Goal: Transaction & Acquisition: Purchase product/service

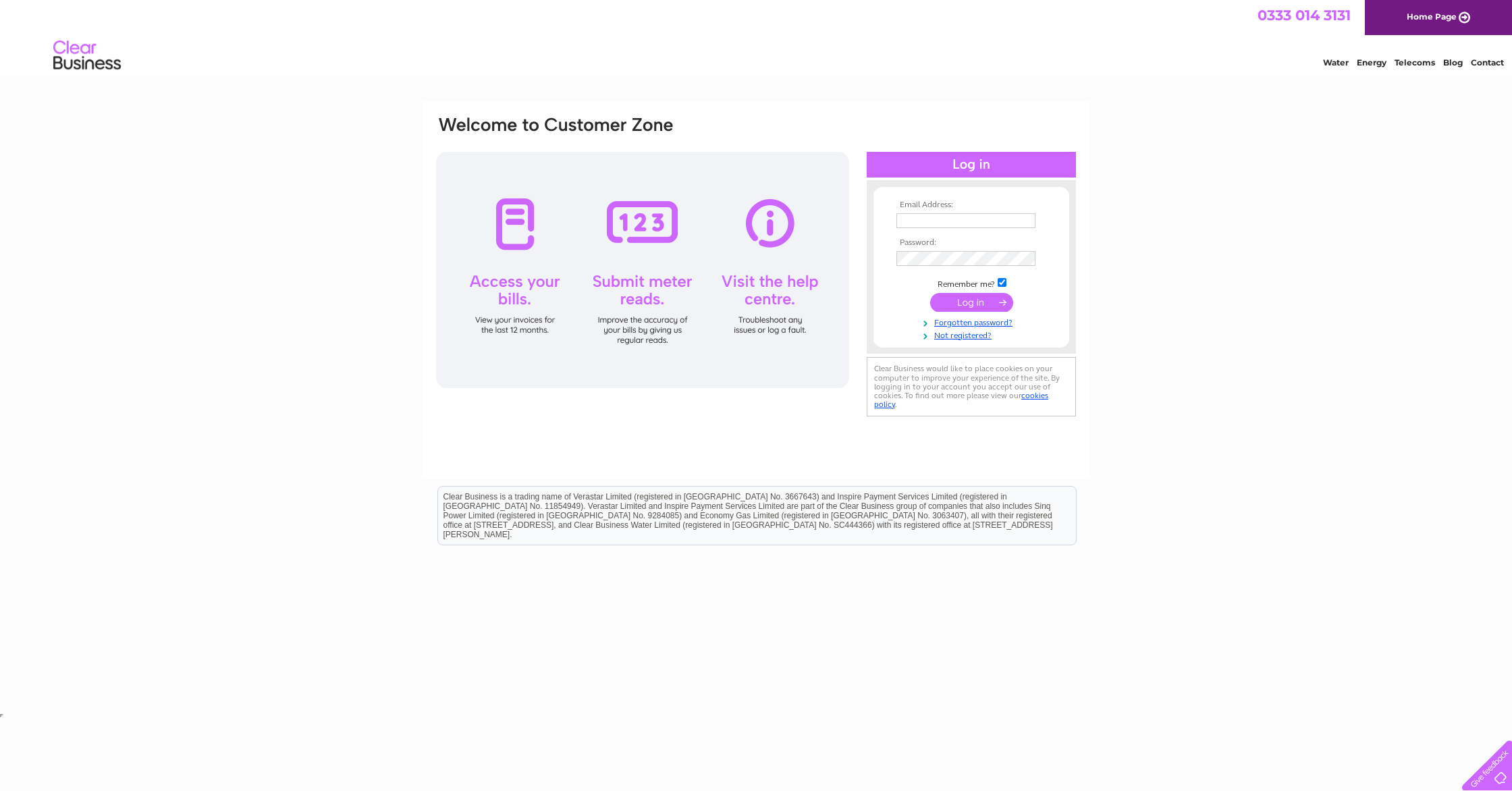
type input "darrenkennaway@hotmail.co.uk"
click at [985, 301] on input "submit" at bounding box center [971, 302] width 83 height 19
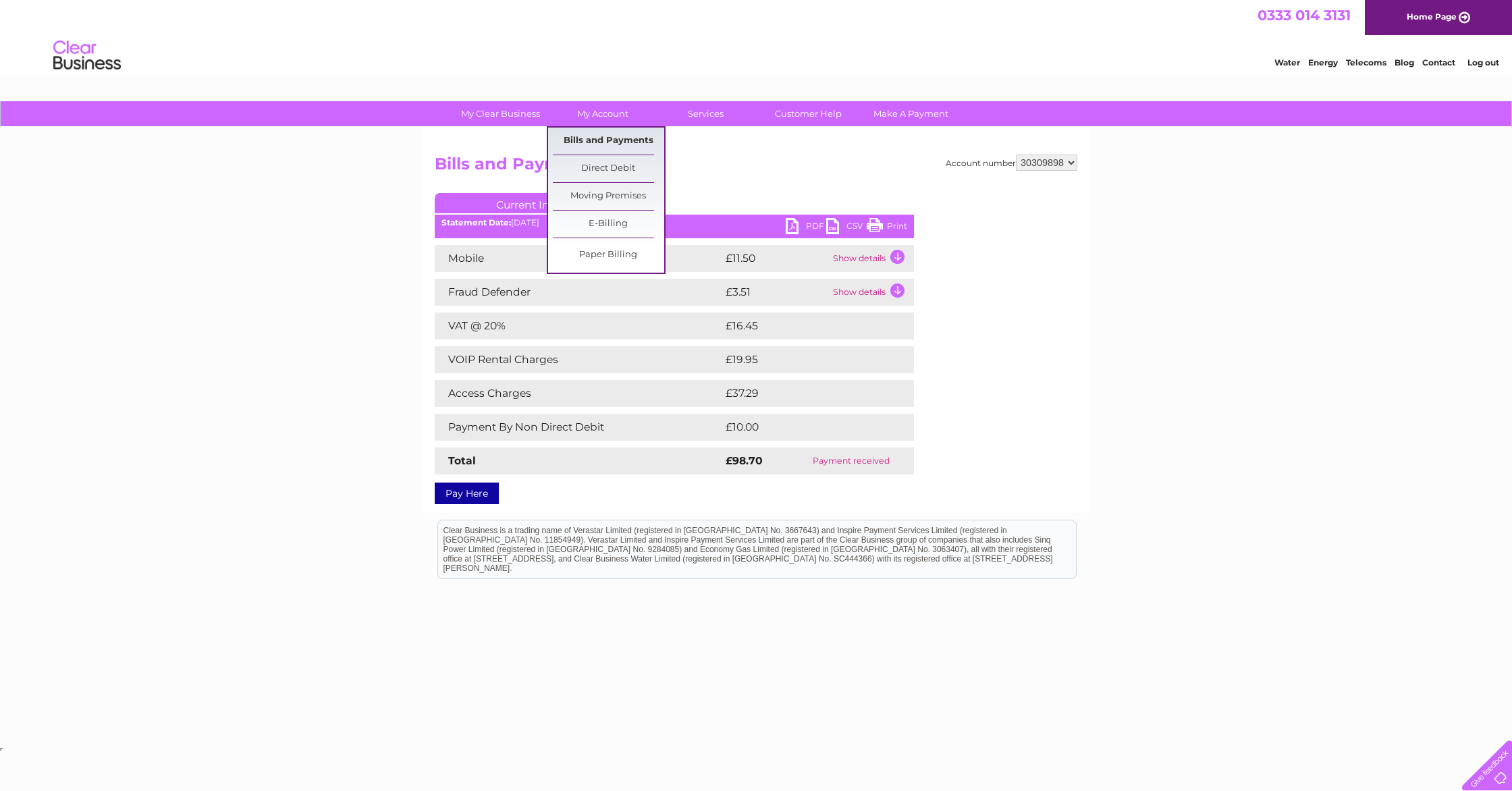
click at [628, 141] on link "Bills and Payments" at bounding box center [608, 141] width 111 height 27
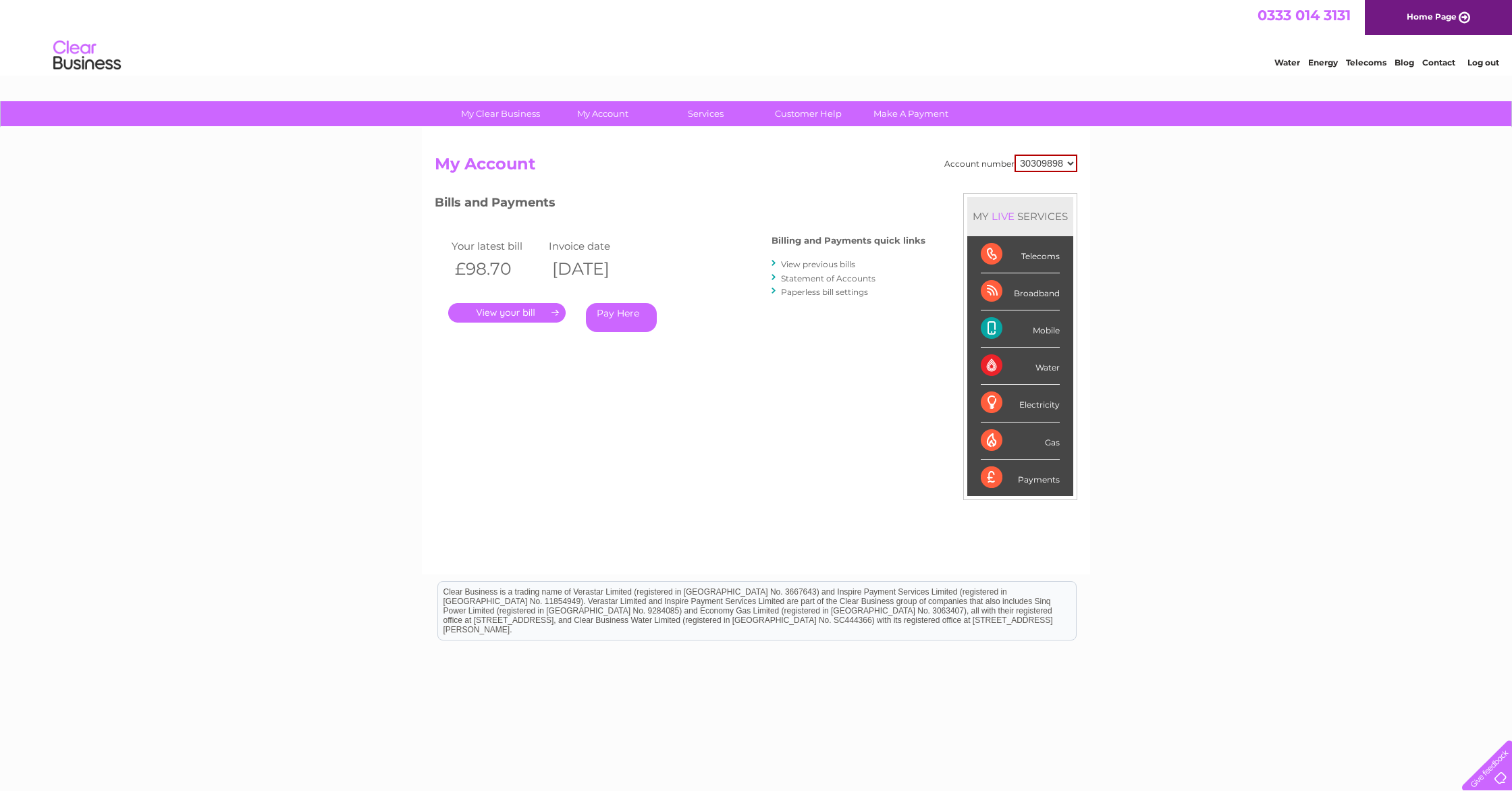
click at [839, 262] on link "View previous bills" at bounding box center [818, 265] width 74 height 10
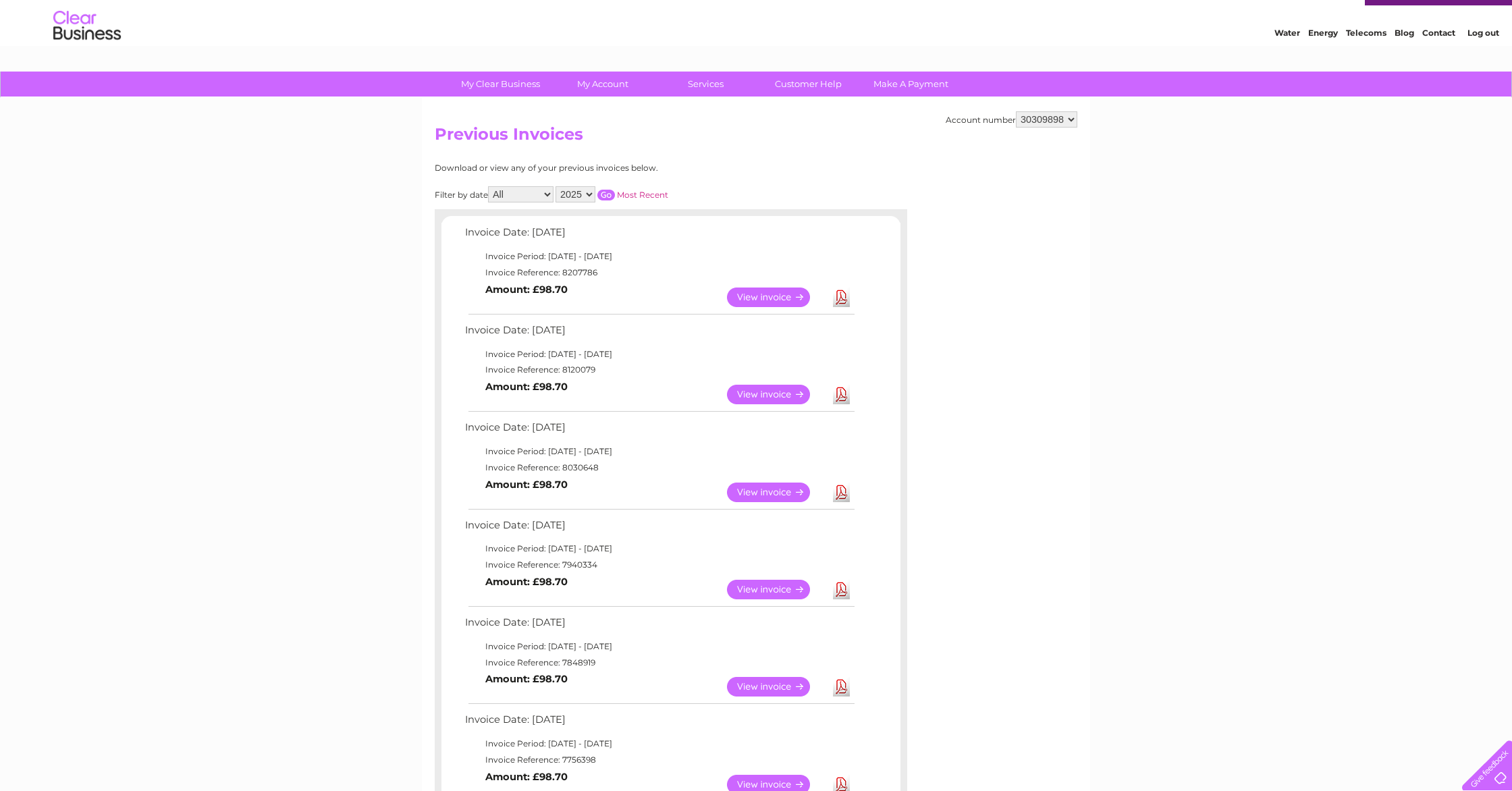
scroll to position [31, 0]
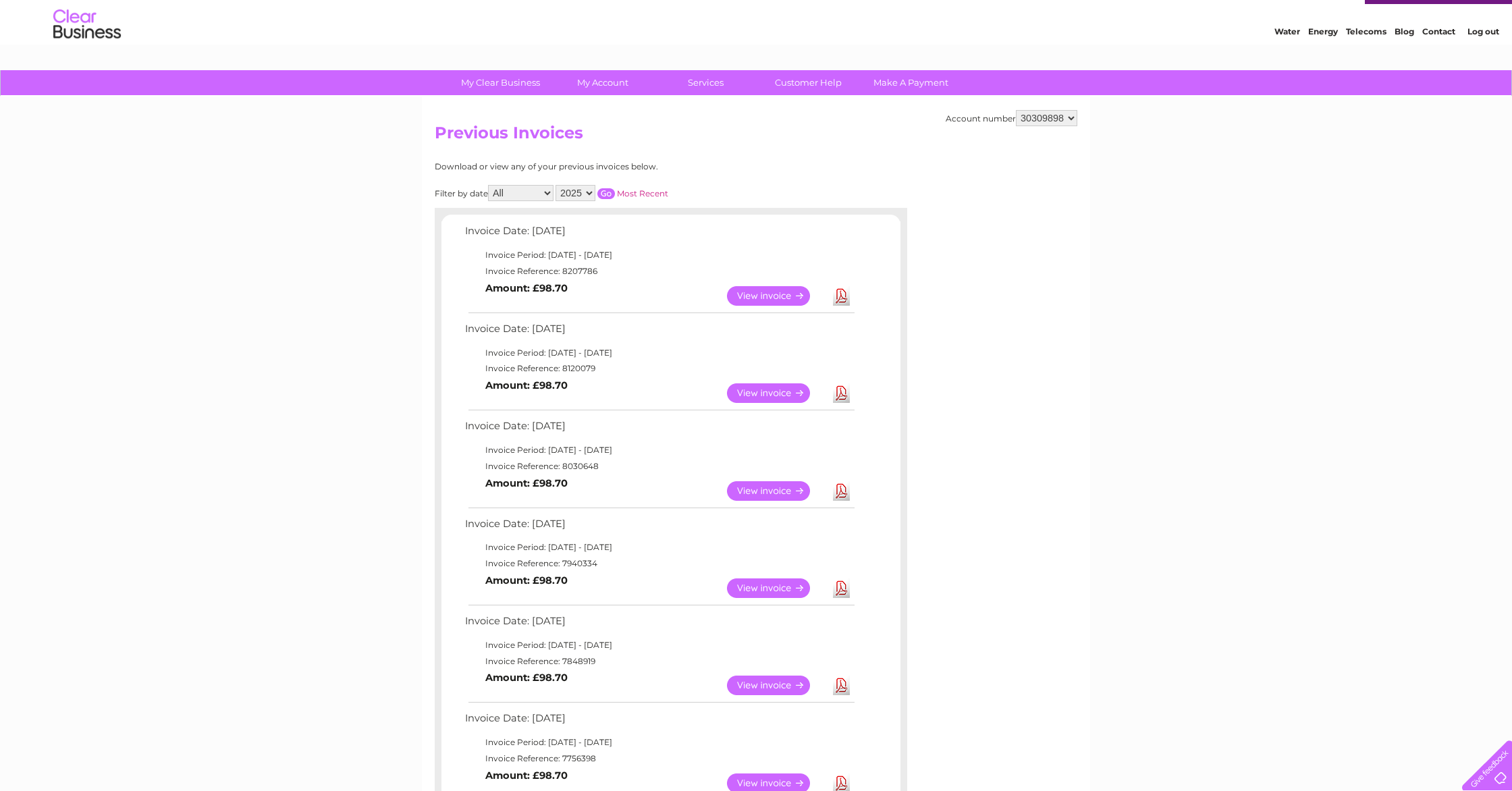
click at [776, 295] on link "View" at bounding box center [777, 296] width 99 height 19
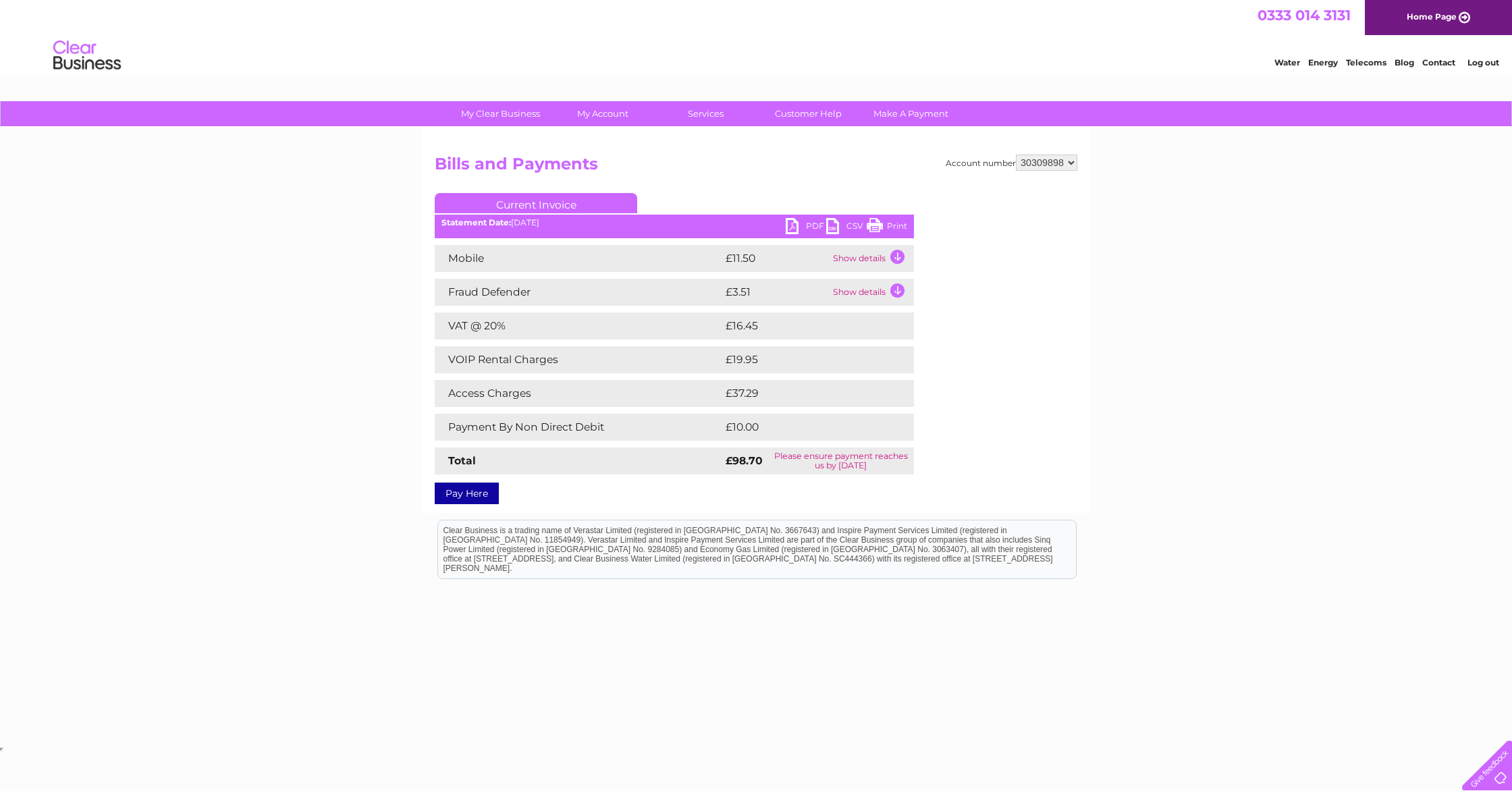
click at [800, 233] on link "PDF" at bounding box center [806, 228] width 40 height 19
click at [467, 494] on link "Pay Here" at bounding box center [467, 493] width 64 height 22
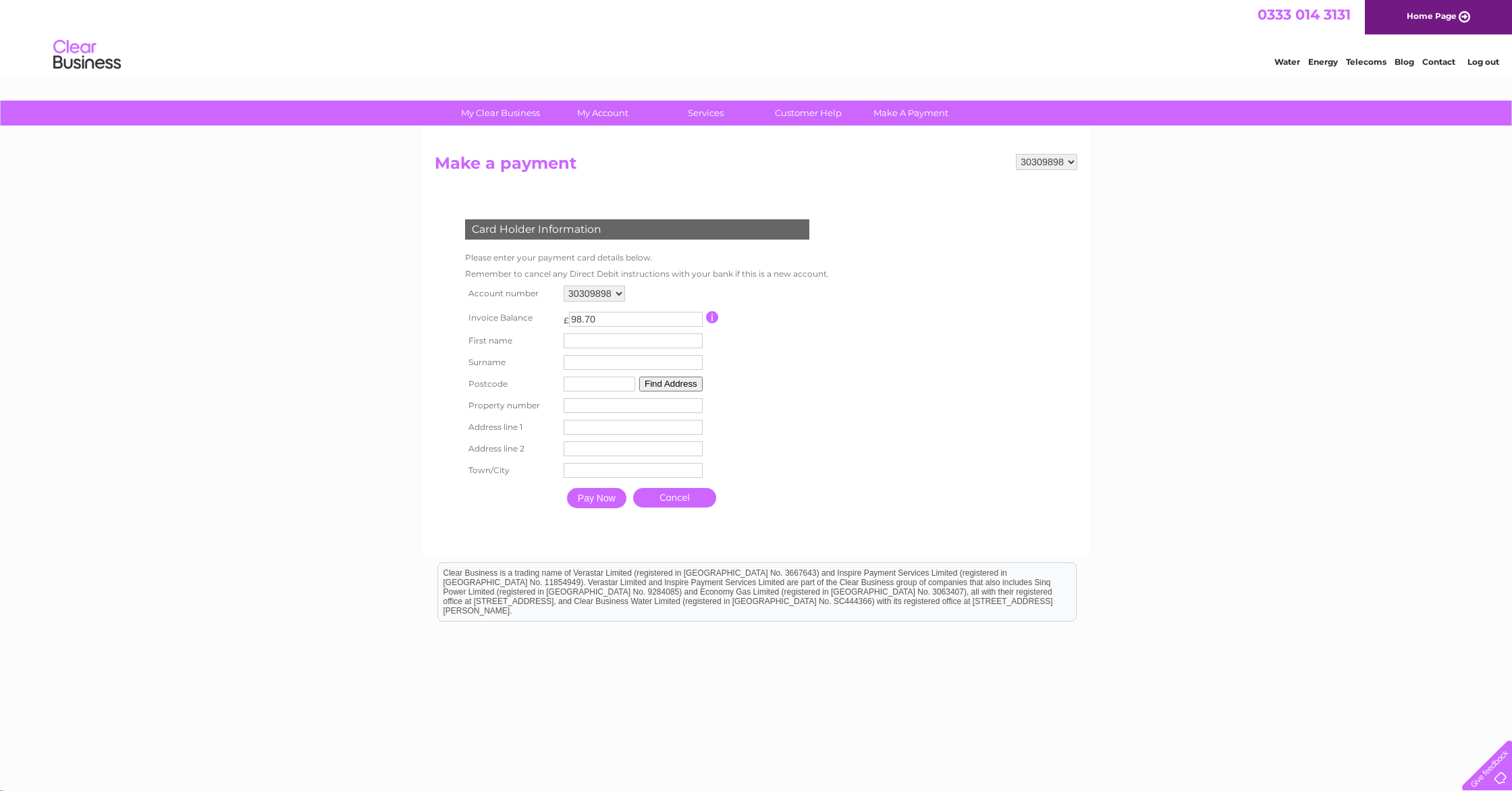
click at [588, 345] on input "text" at bounding box center [633, 341] width 139 height 15
type input "Felicity"
click at [623, 369] on input "text" at bounding box center [635, 363] width 141 height 16
type input "Kennaway"
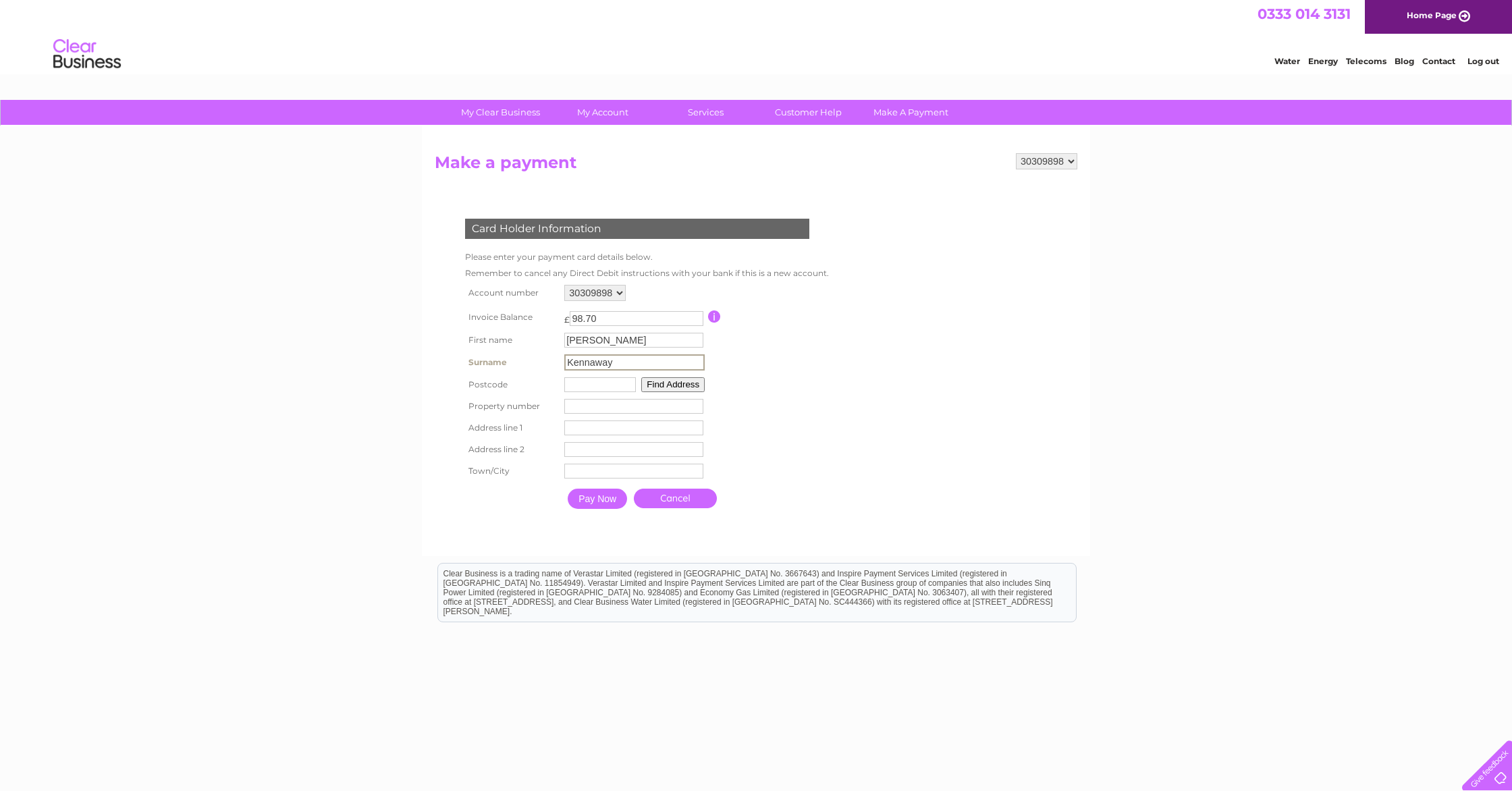
click at [614, 389] on input "text" at bounding box center [600, 385] width 72 height 15
type input "ME171JA"
click at [593, 409] on input "number" at bounding box center [633, 405] width 139 height 15
click at [672, 386] on button "Find Address" at bounding box center [670, 384] width 64 height 15
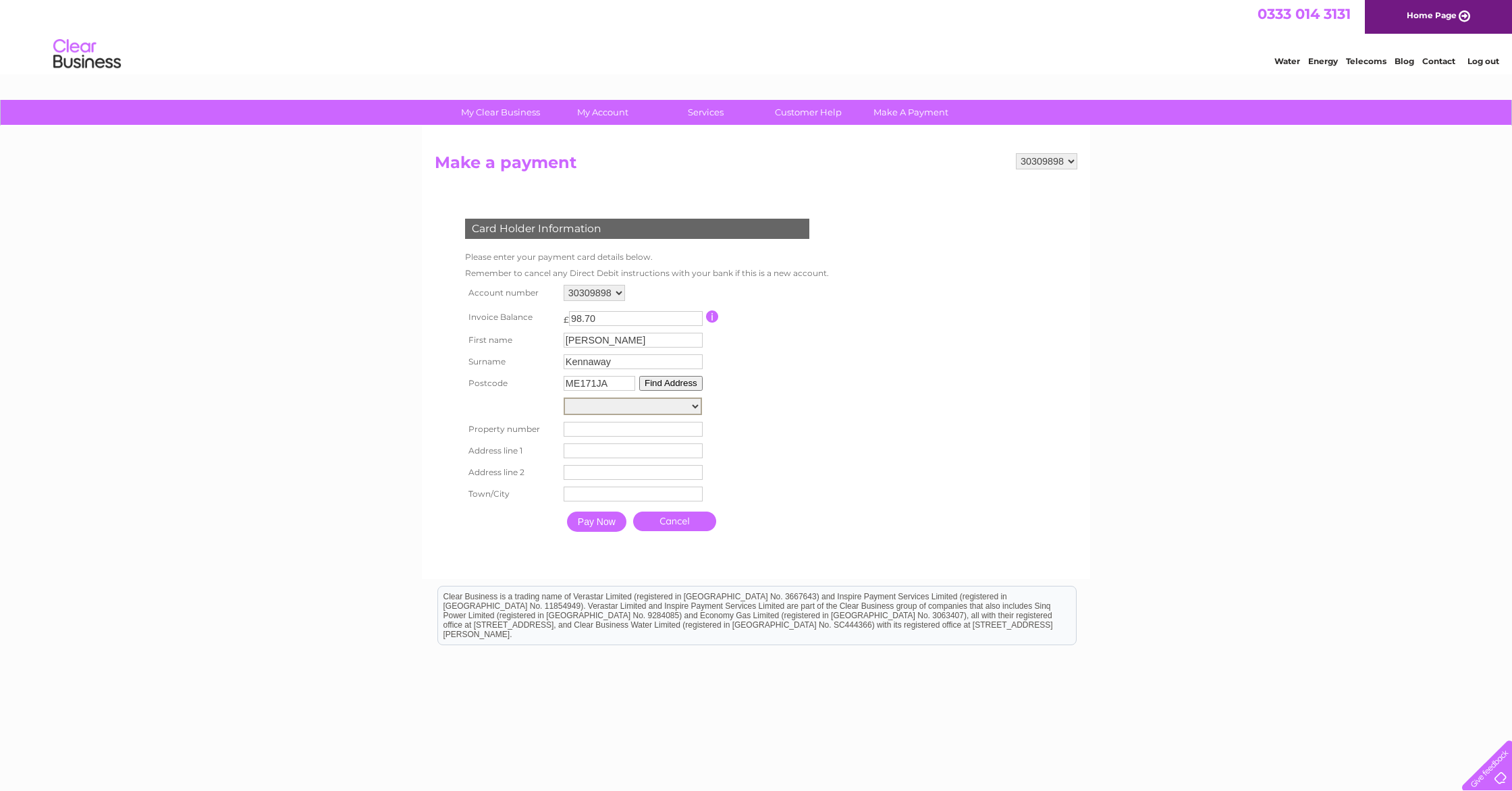
click at [623, 410] on select "Station Road Station Road Station Road Station Road Station Road Station Road S…" at bounding box center [632, 406] width 138 height 17
select select ",Station Road,,Maidstone"
click at [564, 398] on select "Station Road Station Road Station Road Station Road Station Road Station Road S…" at bounding box center [632, 406] width 138 height 17
type input "Station Road"
type input "Maidstone"
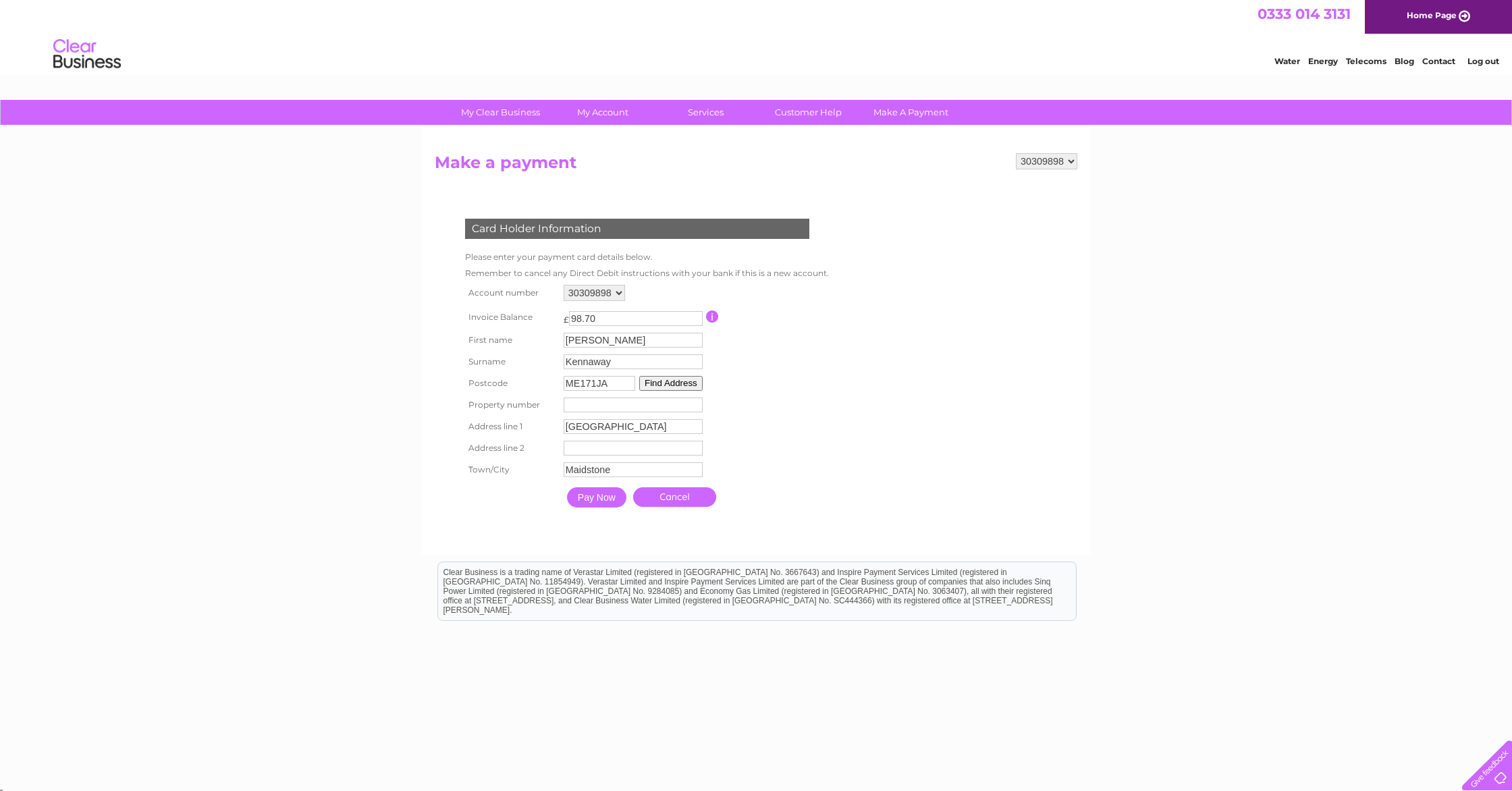
click at [582, 407] on input "number" at bounding box center [633, 405] width 139 height 15
type input "4"
click at [639, 431] on input "Station Road" at bounding box center [633, 427] width 139 height 15
type input "Station Road Industrial Estate"
click at [647, 456] on input "text" at bounding box center [634, 449] width 139 height 15
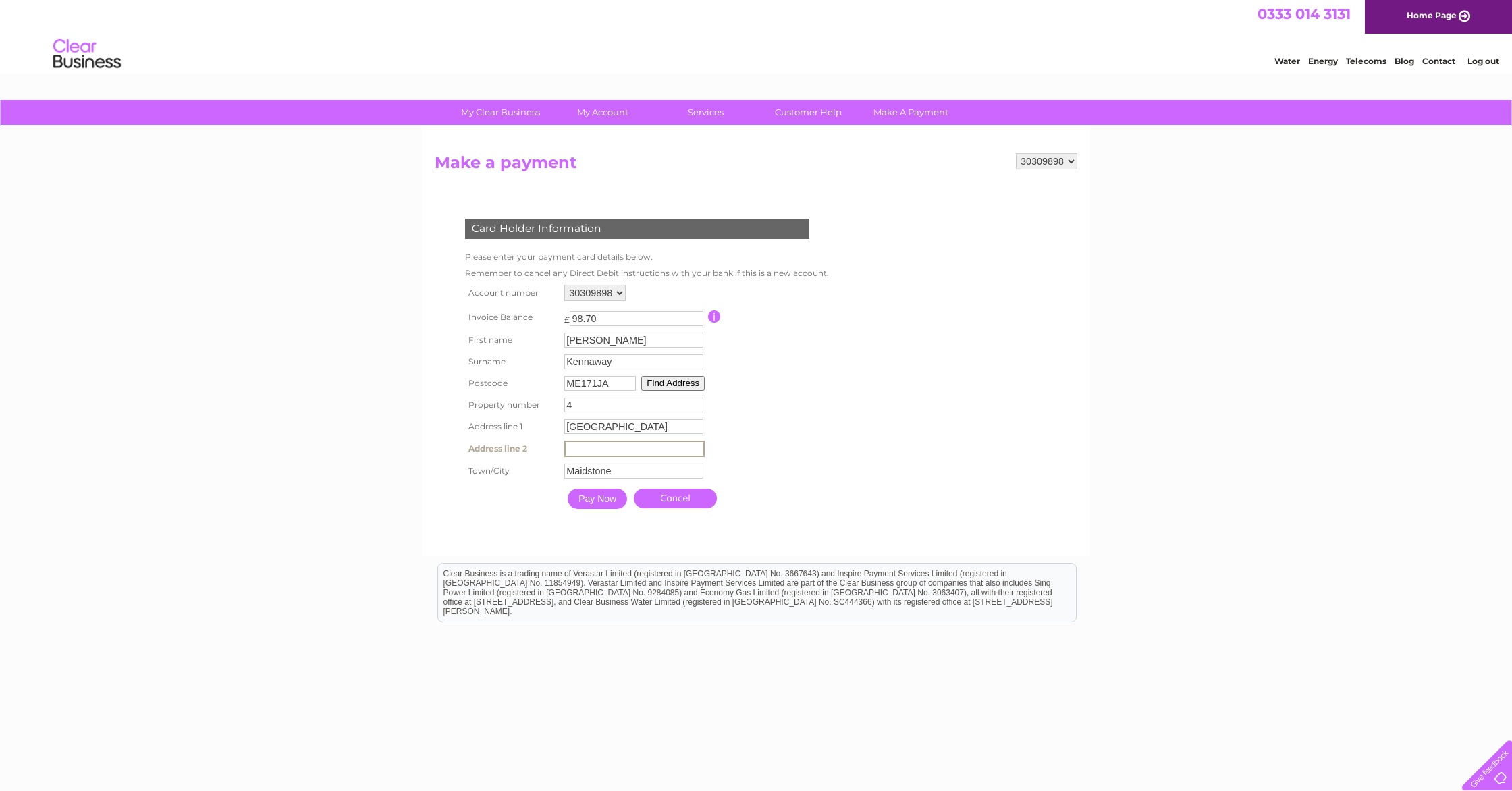
type input "Harrietsham"
click at [604, 501] on input "Pay Now" at bounding box center [596, 497] width 59 height 20
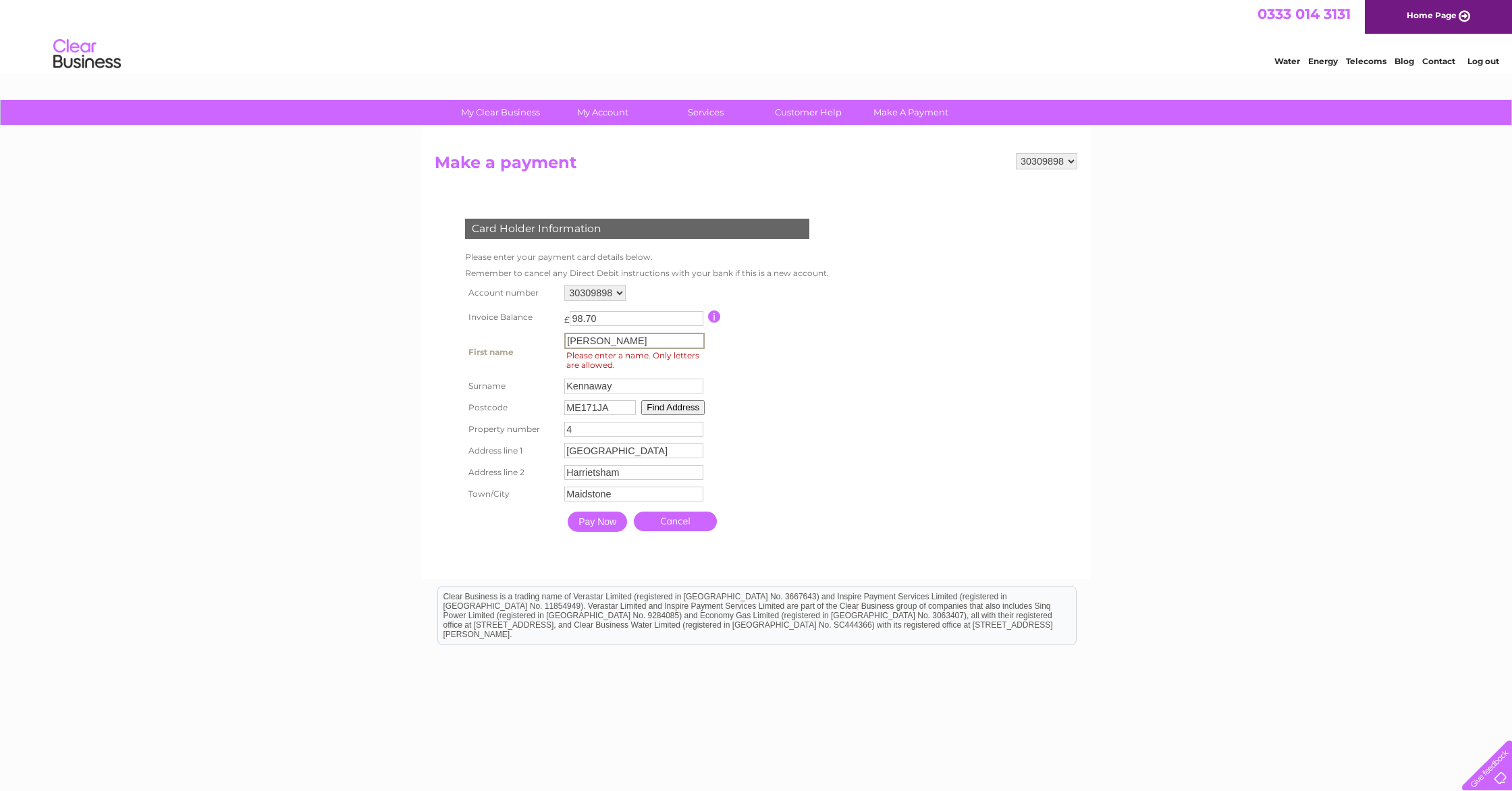
click at [614, 340] on input "Felicity" at bounding box center [635, 341] width 141 height 16
type input "Felicity"
click at [600, 531] on input "Pay Now" at bounding box center [596, 520] width 59 height 20
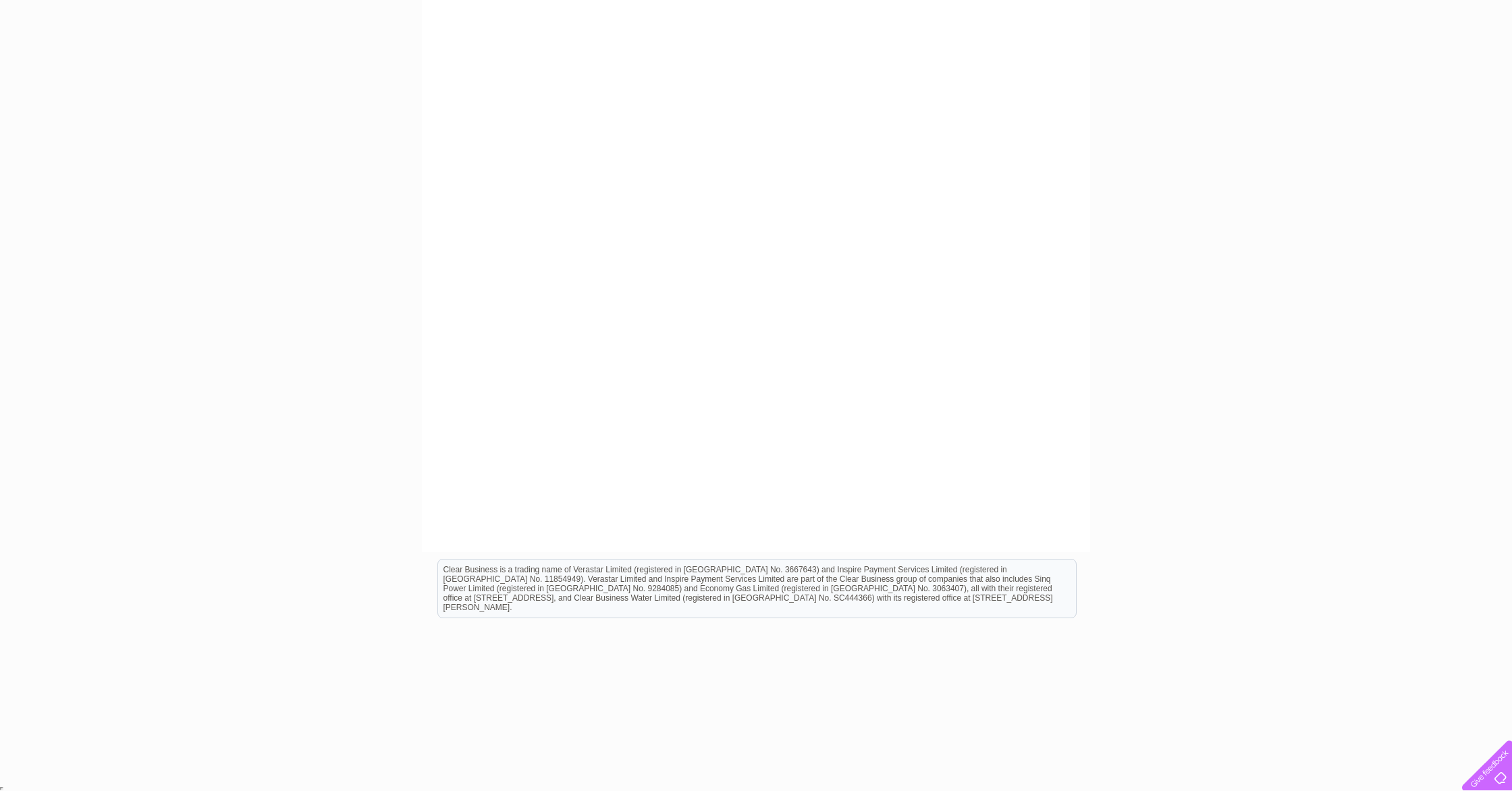
scroll to position [266, 0]
